Goal: Task Accomplishment & Management: Complete application form

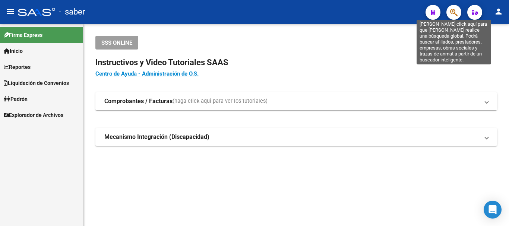
click at [456, 10] on icon "button" at bounding box center [453, 12] width 7 height 9
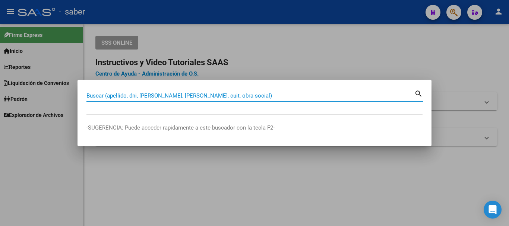
paste input "20418554518"
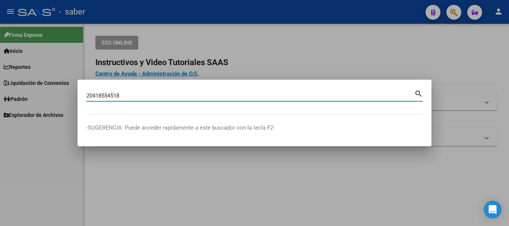
type input "20418554518"
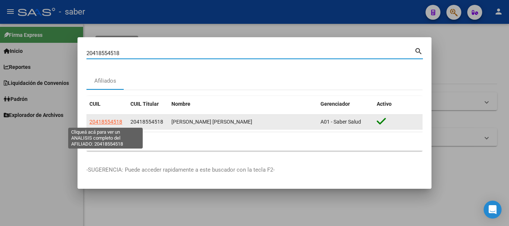
click at [115, 121] on span "20418554518" at bounding box center [105, 122] width 33 height 6
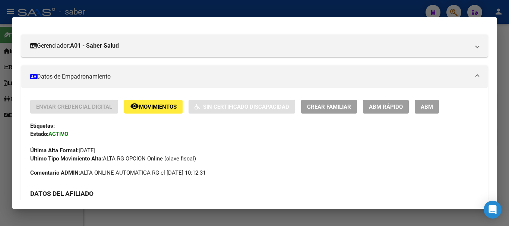
scroll to position [112, 0]
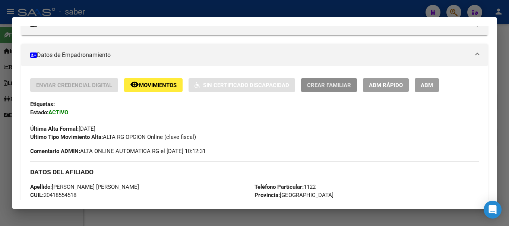
click at [340, 82] on span "Crear Familiar" at bounding box center [329, 85] width 44 height 7
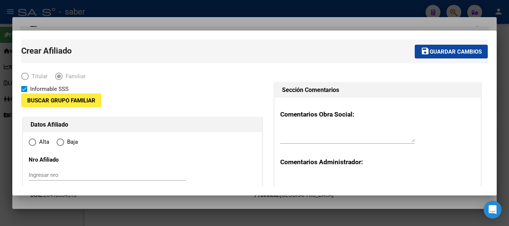
type input "30-51630269-7"
type input "BERNAL"
type input "1876"
type input "CONSTITUCION 538"
type input "538"
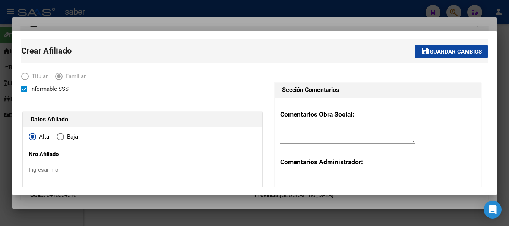
radio input "true"
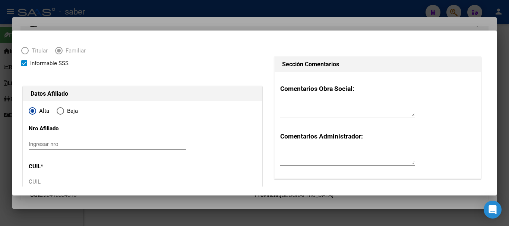
type input "30-51630269-7"
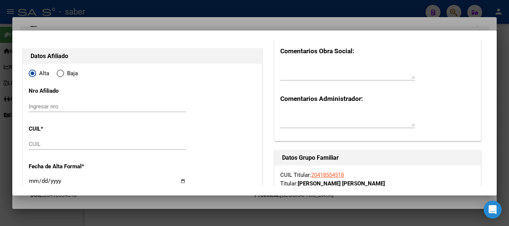
scroll to position [74, 0]
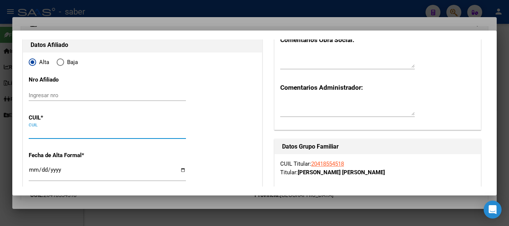
click at [50, 135] on input "CUIL" at bounding box center [107, 133] width 157 height 7
type input "27-70722026-6"
type input "70722026"
type input "[PERSON_NAME]"
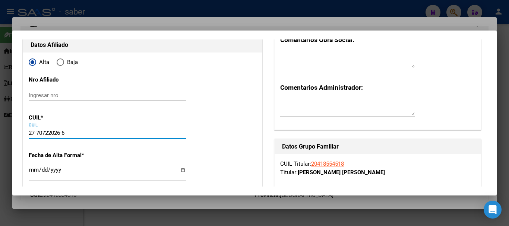
type input "[DATE]"
type input "BERNAL"
type input "0000"
type input "25 [PERSON_NAME]"
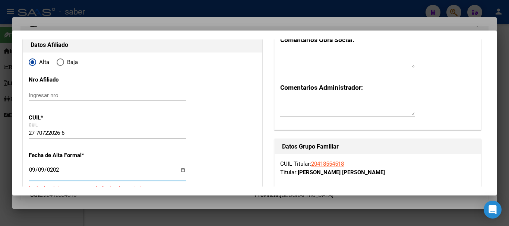
type input "[DATE]"
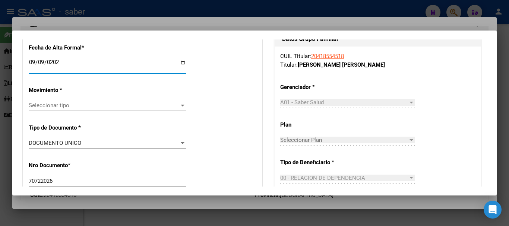
scroll to position [186, 0]
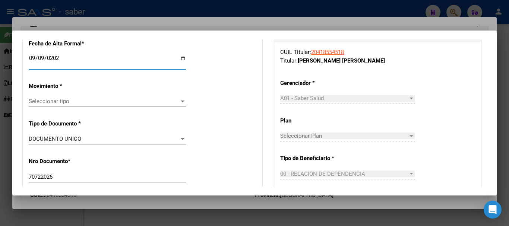
click at [53, 104] on span "Seleccionar tipo" at bounding box center [104, 101] width 150 height 7
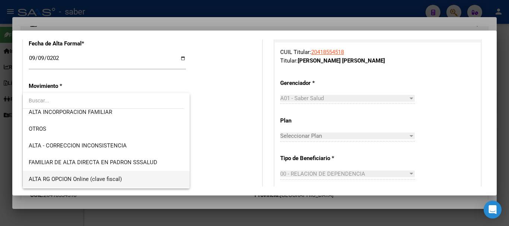
scroll to position [112, 0]
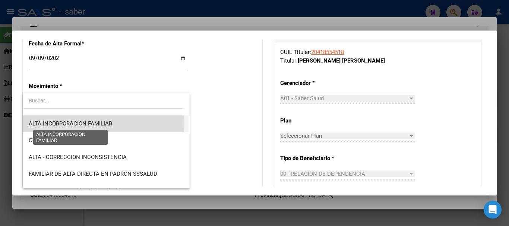
click at [80, 123] on span "ALTA INCORPORACION FAMILIAR" at bounding box center [70, 123] width 83 height 7
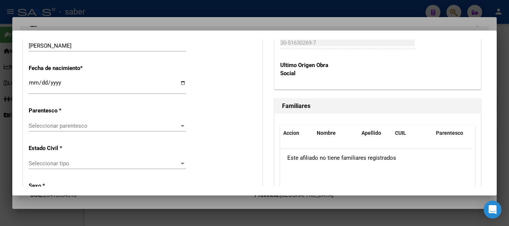
scroll to position [410, 0]
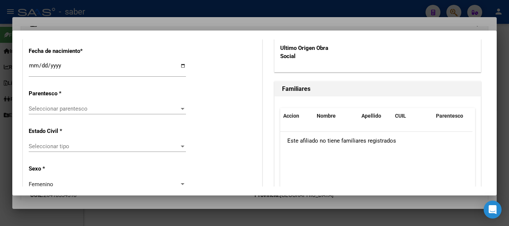
click at [76, 112] on div "Seleccionar parentesco Seleccionar parentesco" at bounding box center [107, 108] width 157 height 11
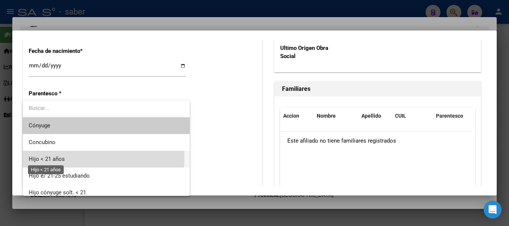
click at [44, 157] on span "Hijo < 21 años" at bounding box center [47, 159] width 36 height 7
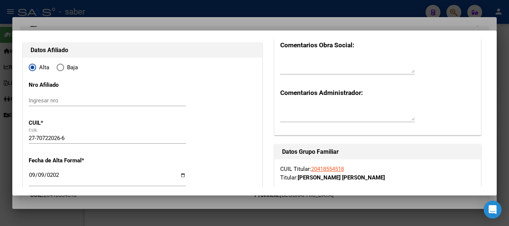
scroll to position [0, 0]
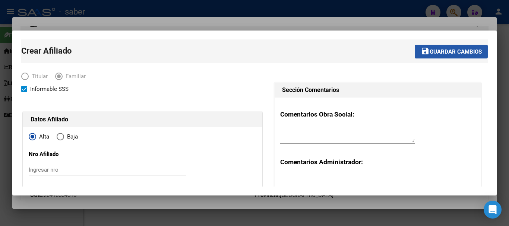
click at [453, 47] on button "save Guardar cambios" at bounding box center [451, 52] width 73 height 14
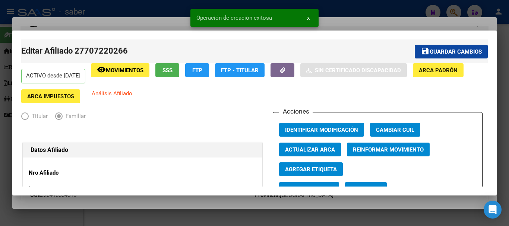
click at [334, 5] on div at bounding box center [254, 113] width 509 height 226
